Goal: Information Seeking & Learning: Learn about a topic

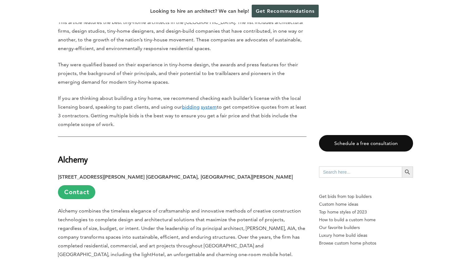
scroll to position [387, 0]
drag, startPoint x: 58, startPoint y: 157, endPoint x: 90, endPoint y: 158, distance: 32.1
click at [90, 158] on h2 "Alchemy" at bounding box center [182, 155] width 249 height 21
copy strong "Alchemy"
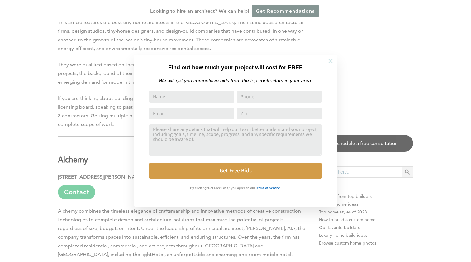
click at [329, 61] on icon at bounding box center [330, 61] width 7 height 7
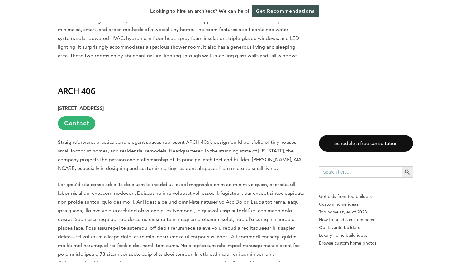
scroll to position [700, 0]
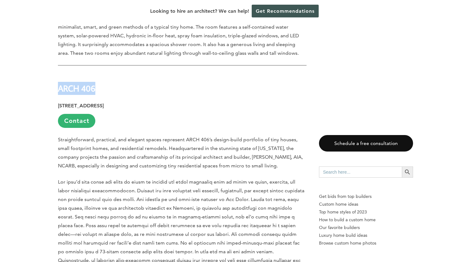
drag, startPoint x: 59, startPoint y: 87, endPoint x: 97, endPoint y: 92, distance: 38.7
click at [95, 92] on strong "ARCH 406" at bounding box center [76, 88] width 37 height 11
copy strong "ARCH 406"
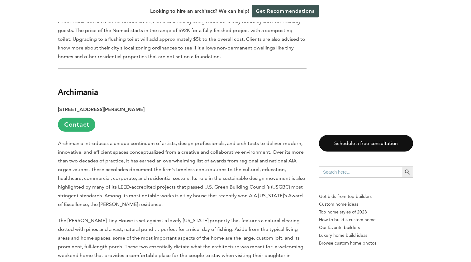
scroll to position [999, 0]
drag, startPoint x: 59, startPoint y: 82, endPoint x: 99, endPoint y: 86, distance: 40.4
click at [98, 86] on strong "Archimania" at bounding box center [78, 91] width 40 height 11
copy strong "Archimania"
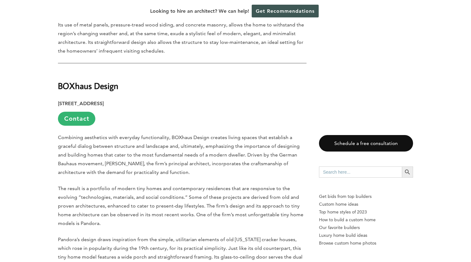
scroll to position [1263, 0]
drag, startPoint x: 58, startPoint y: 76, endPoint x: 120, endPoint y: 79, distance: 61.8
click at [118, 80] on strong "BOXhaus Design" at bounding box center [88, 85] width 60 height 11
copy strong "BOXhaus Design"
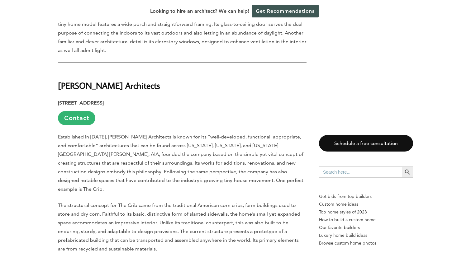
scroll to position [1505, 0]
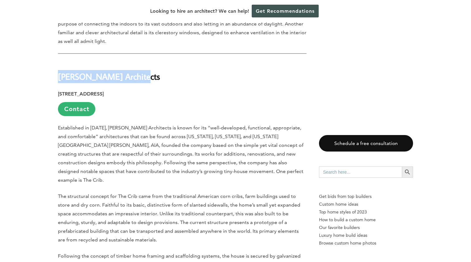
drag, startPoint x: 59, startPoint y: 67, endPoint x: 138, endPoint y: 64, distance: 79.2
click at [138, 71] on strong "Broadhurst Architects" at bounding box center [109, 76] width 102 height 11
copy strong "Broadhurst Architects"
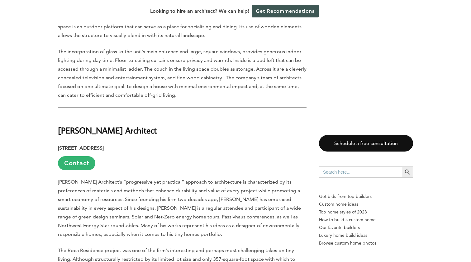
scroll to position [2000, 0]
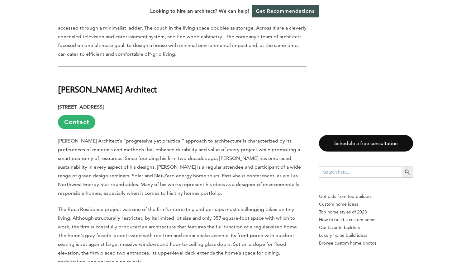
drag, startPoint x: 59, startPoint y: 59, endPoint x: 150, endPoint y: 63, distance: 90.7
click at [150, 84] on strong "Carlos Delgado Architect" at bounding box center [107, 89] width 99 height 11
copy strong "Carlos Delgado Architect"
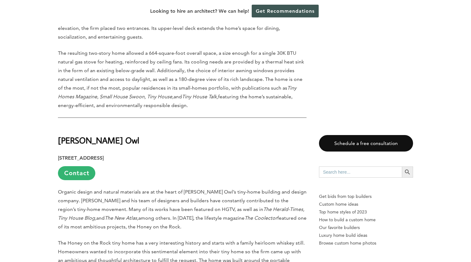
scroll to position [2225, 0]
drag, startPoint x: 59, startPoint y: 113, endPoint x: 114, endPoint y: 113, distance: 54.2
click at [114, 126] on h2 "Carpenter Owl" at bounding box center [182, 136] width 249 height 21
copy strong "Carpenter Owl"
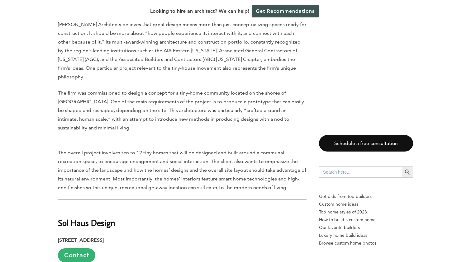
scroll to position [7905, 0]
drag, startPoint x: 58, startPoint y: 77, endPoint x: 117, endPoint y: 78, distance: 59.2
click at [115, 217] on strong "Sol Haus Design" at bounding box center [86, 222] width 57 height 11
copy strong "Sol Haus Design"
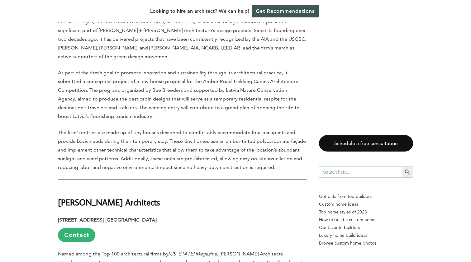
scroll to position [8366, 0]
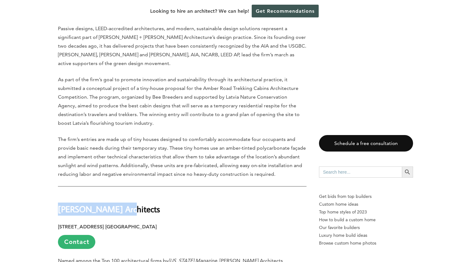
drag, startPoint x: 59, startPoint y: 55, endPoint x: 121, endPoint y: 57, distance: 62.0
click at [122, 204] on strong "Specht Architects" at bounding box center [109, 209] width 102 height 11
copy strong "Specht Architects"
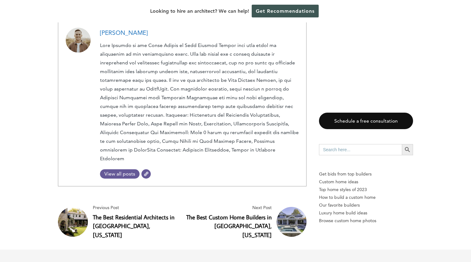
scroll to position [9979, 0]
click at [133, 214] on link "The Best Residential Architects in [GEOGRAPHIC_DATA], [US_STATE]" at bounding box center [134, 227] width 82 height 26
